Goal: Navigation & Orientation: Find specific page/section

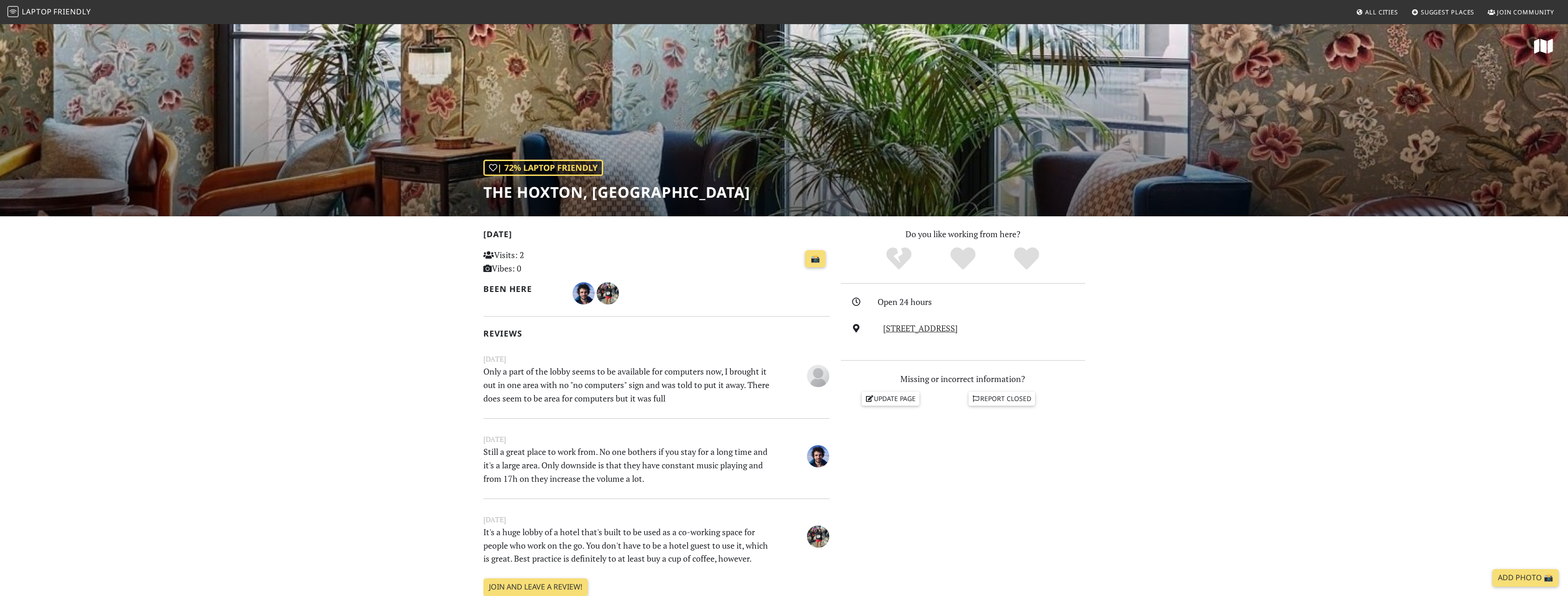
click at [53, 7] on span "Laptop Friendly" at bounding box center [49, 12] width 83 height 10
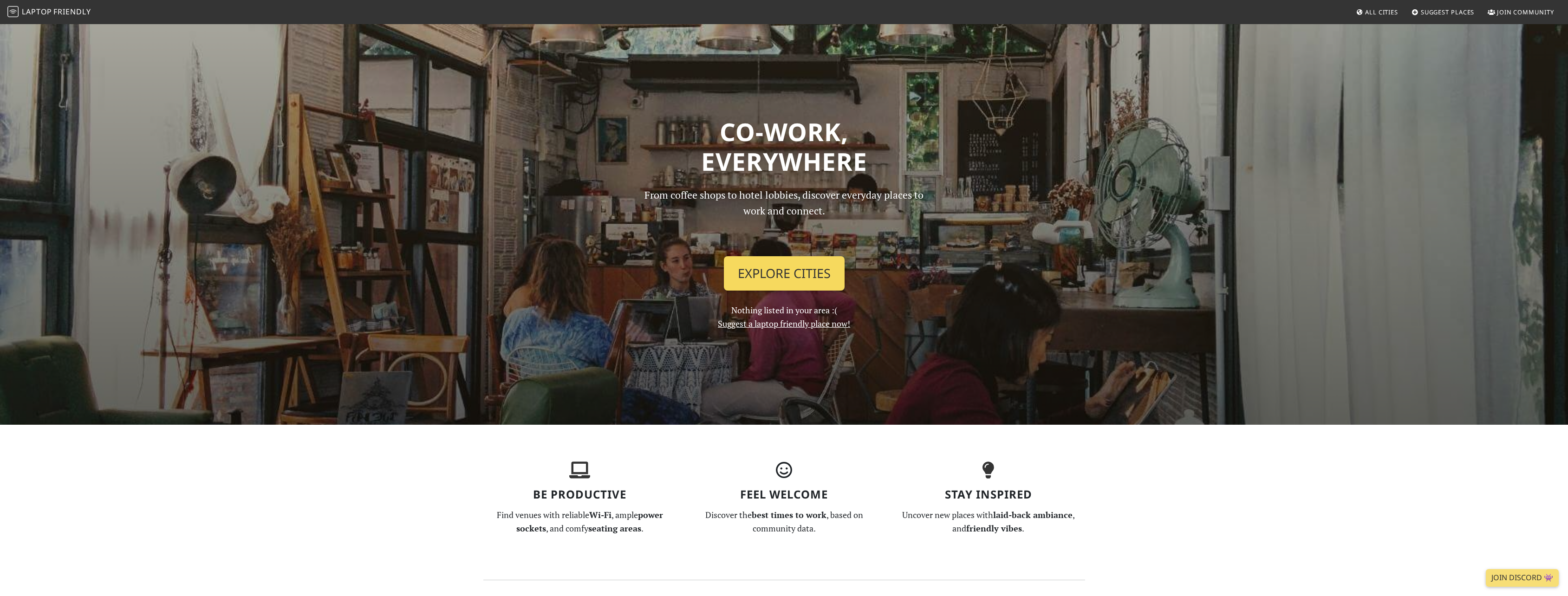
click at [794, 268] on link "Explore Cities" at bounding box center [784, 273] width 121 height 34
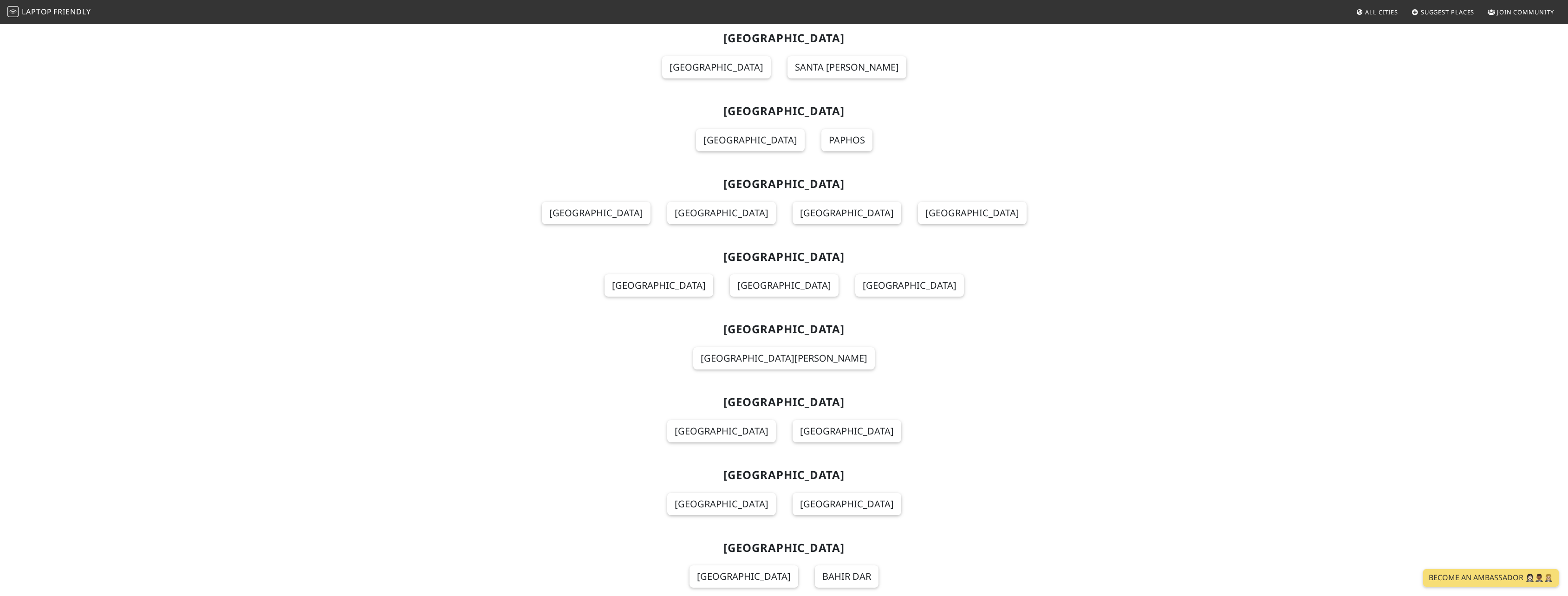
scroll to position [2368, 0]
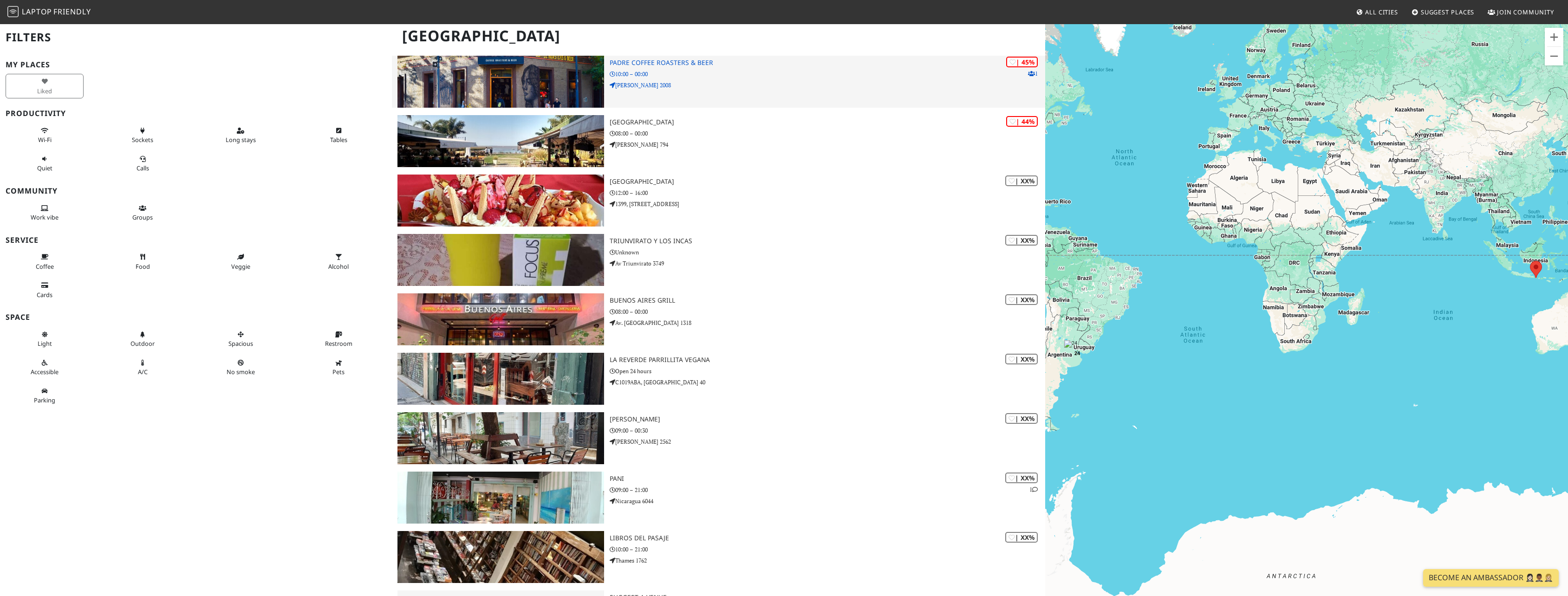
scroll to position [1029, 0]
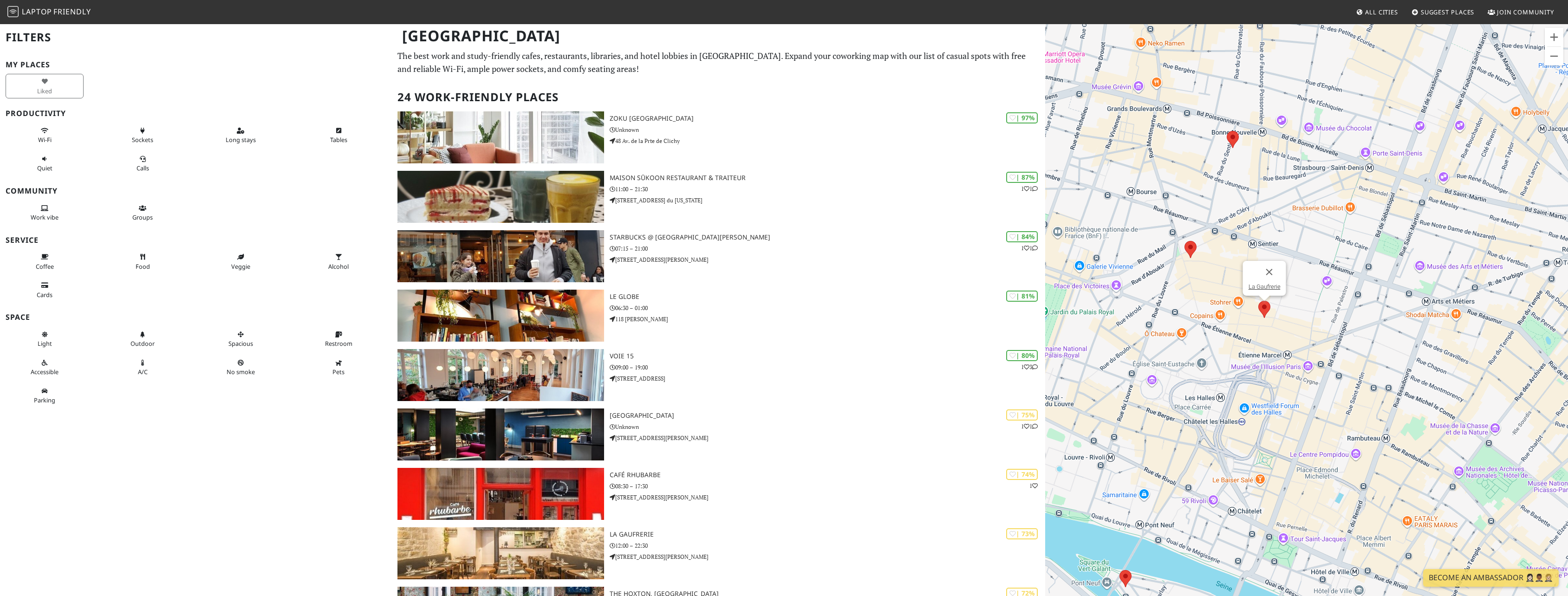
click at [1261, 307] on img at bounding box center [1264, 309] width 12 height 17
click at [1272, 287] on link "La Gaufrerie" at bounding box center [1264, 286] width 32 height 7
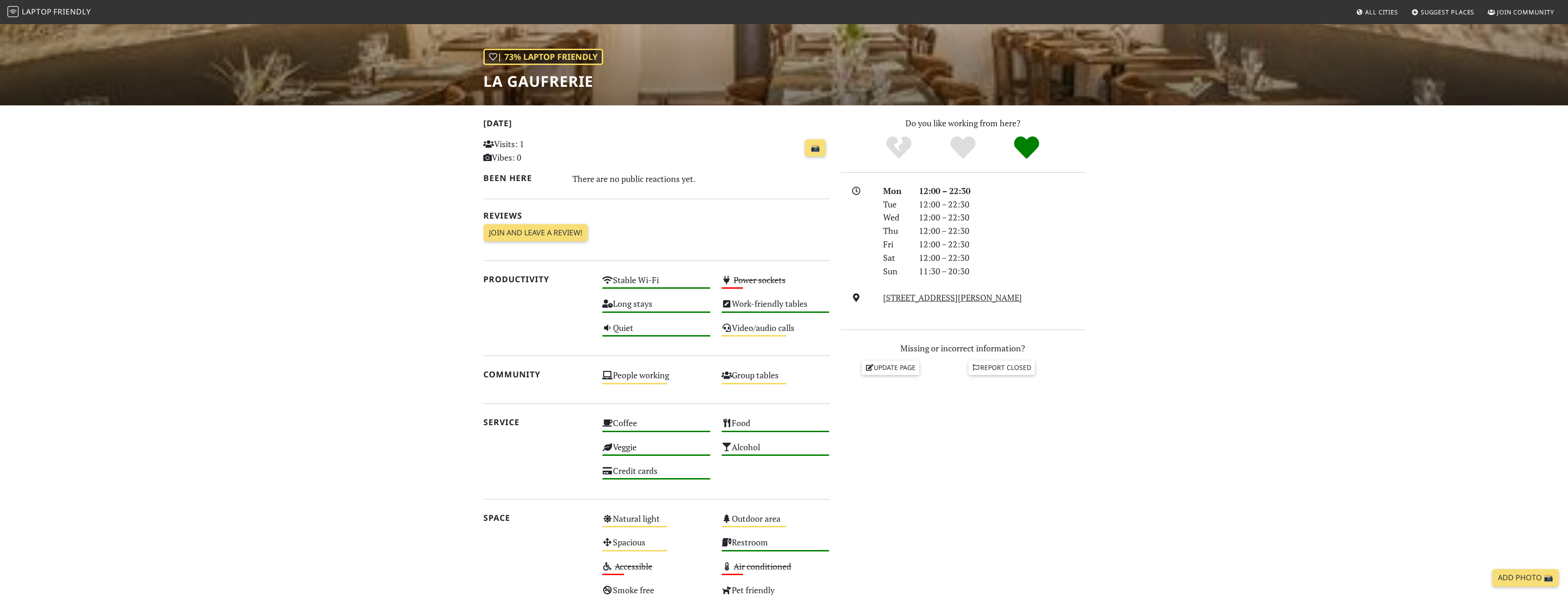
scroll to position [49, 0]
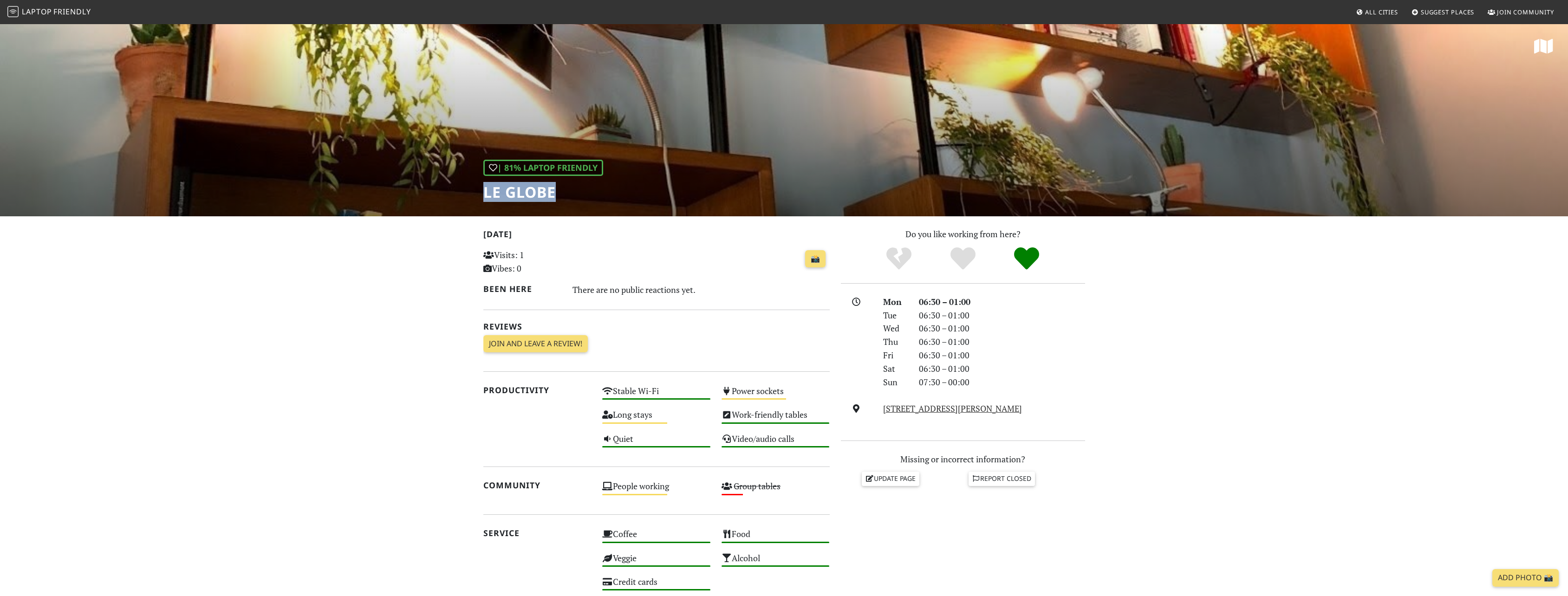
drag, startPoint x: 553, startPoint y: 192, endPoint x: 483, endPoint y: 191, distance: 70.0
click at [483, 191] on h1 "Le Globe" at bounding box center [543, 192] width 120 height 18
